Goal: Find specific page/section: Find specific page/section

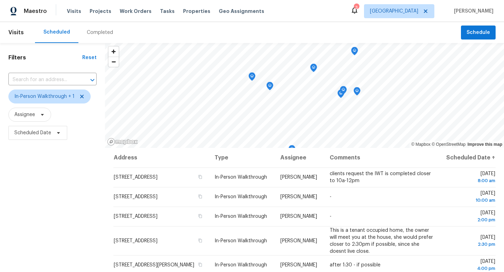
scroll to position [19, 0]
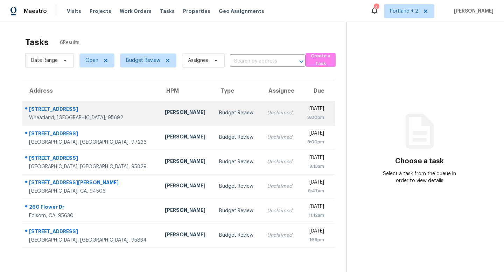
click at [165, 116] on div "[PERSON_NAME]" at bounding box center [186, 113] width 43 height 9
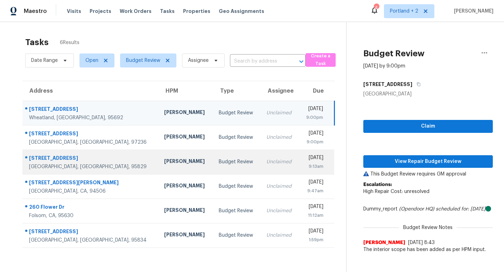
click at [164, 166] on div "Marcos Reyes" at bounding box center [185, 162] width 43 height 9
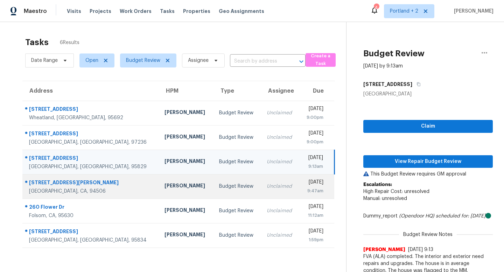
click at [164, 184] on div "Erwin Alberty" at bounding box center [185, 186] width 43 height 9
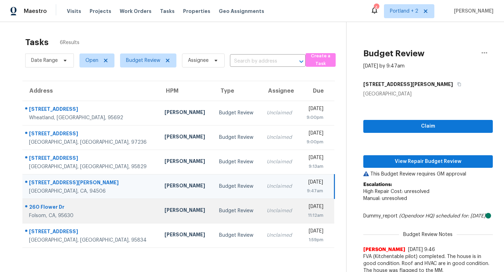
click at [159, 201] on td "Marcos Reyes" at bounding box center [186, 211] width 55 height 24
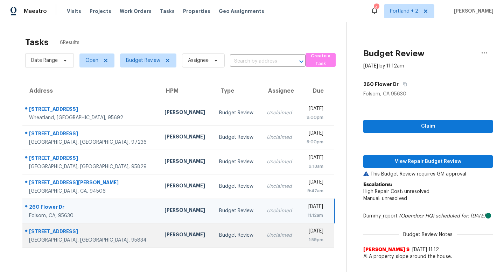
click at [164, 231] on div "Douglass Noblett" at bounding box center [185, 235] width 43 height 9
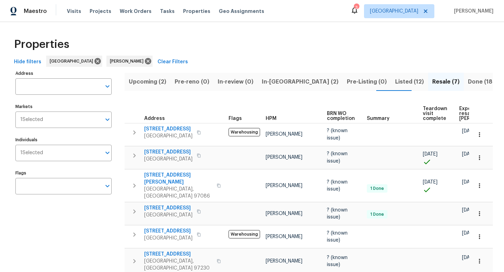
scroll to position [21, 0]
